Goal: Book appointment/travel/reservation

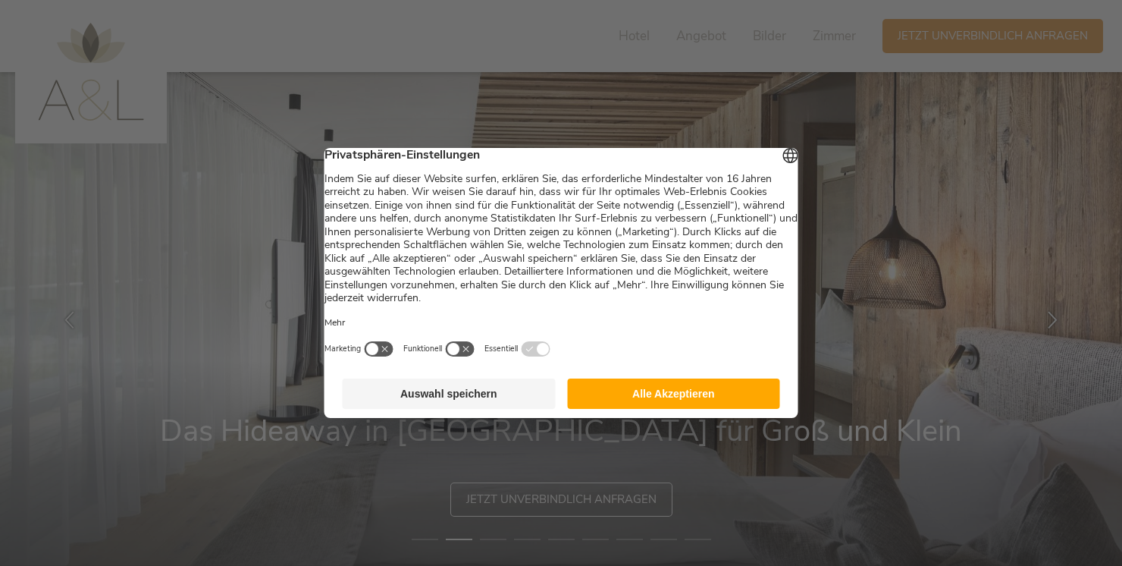
click at [475, 403] on button "Auswahl speichern" at bounding box center [449, 393] width 213 height 30
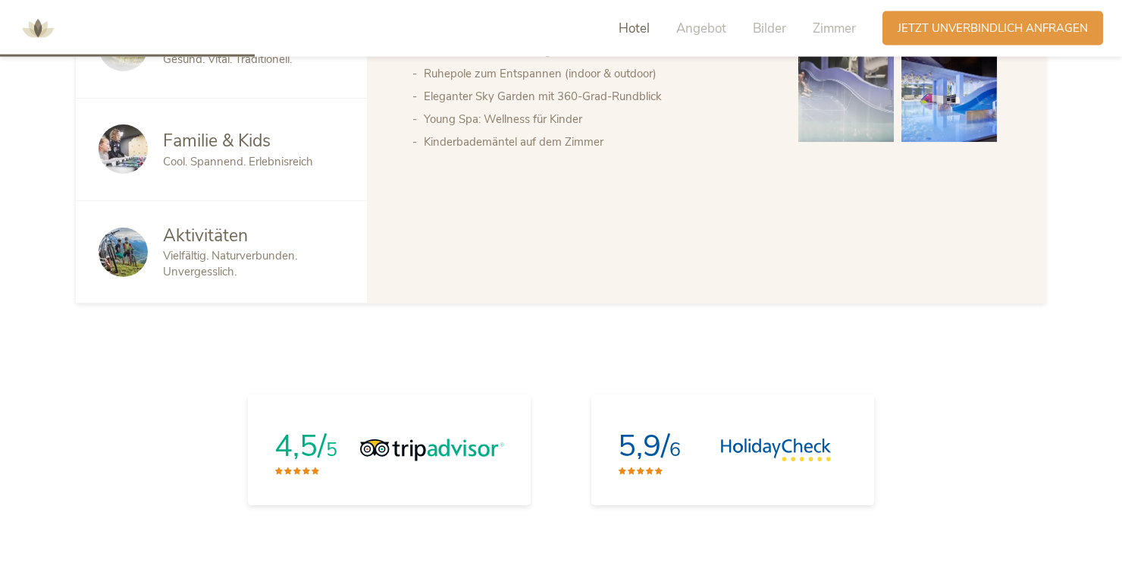
scroll to position [1002, 0]
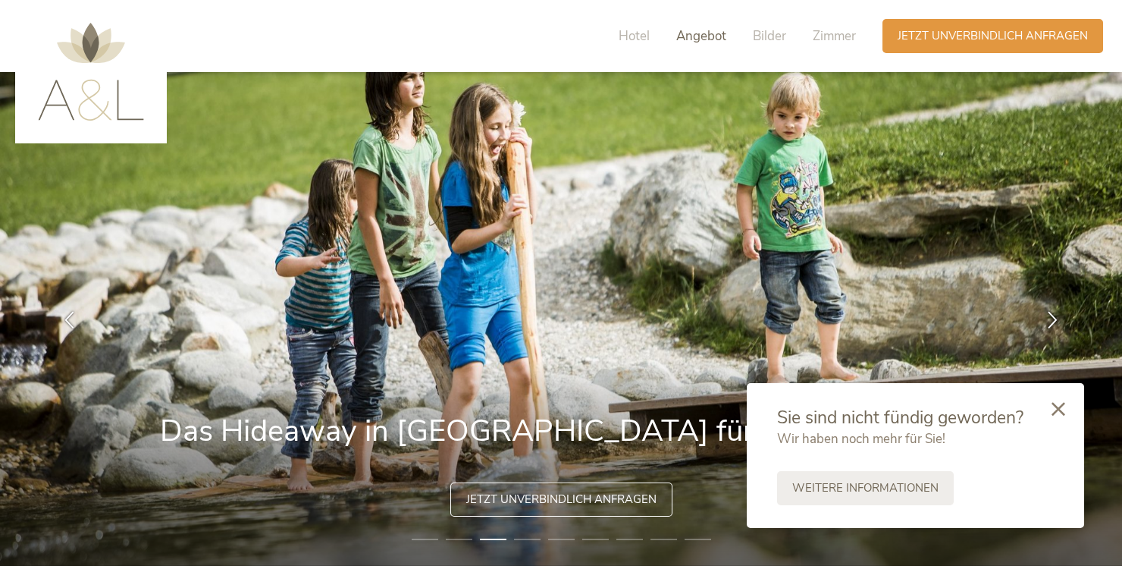
click at [694, 39] on span "Angebot" at bounding box center [701, 35] width 50 height 17
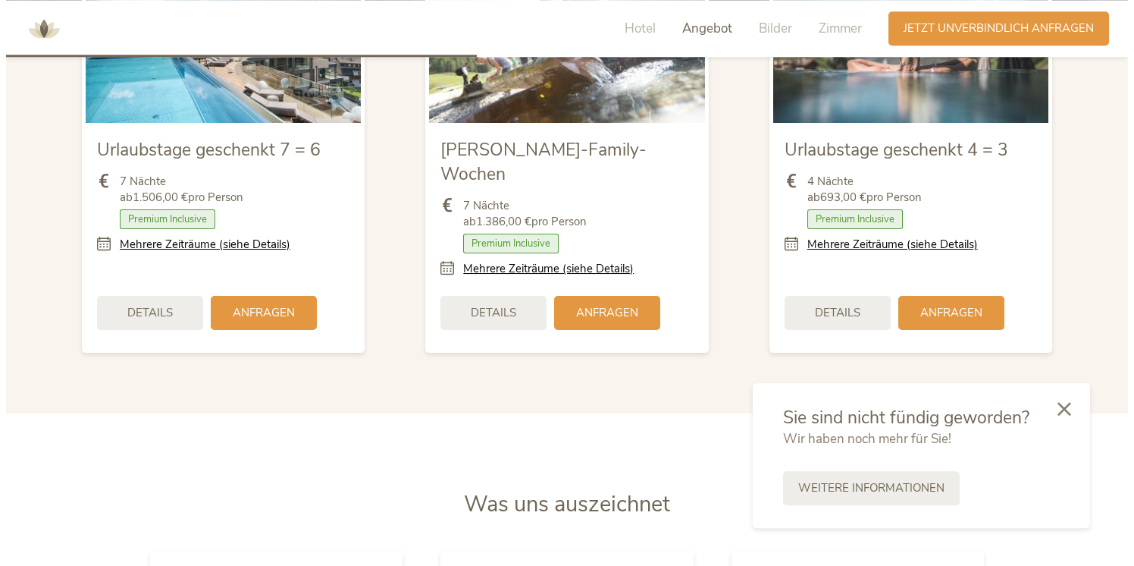
scroll to position [1853, 0]
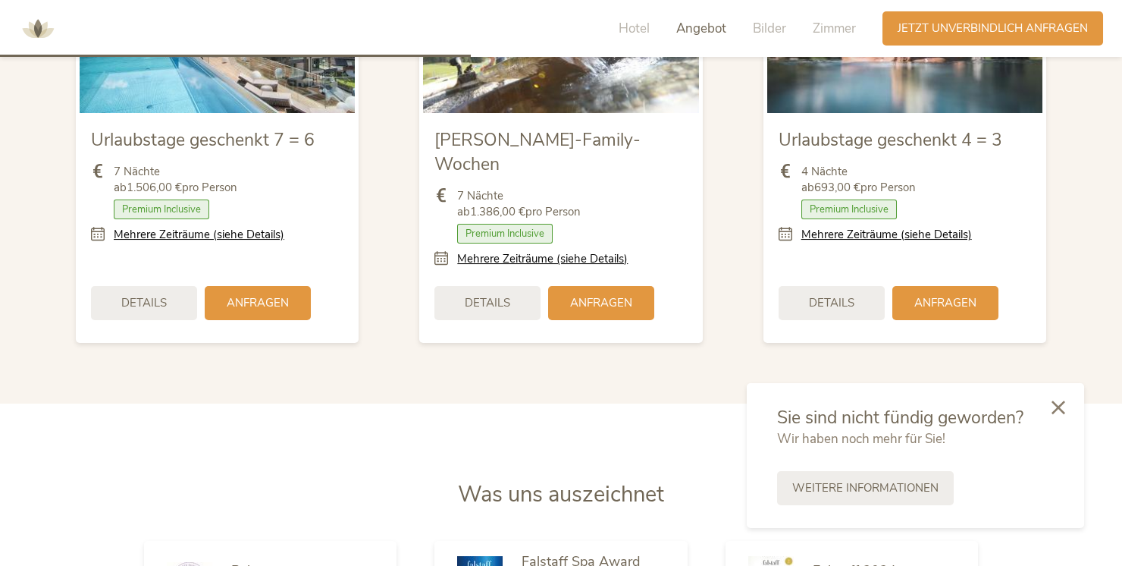
click at [1059, 409] on icon at bounding box center [1059, 407] width 14 height 14
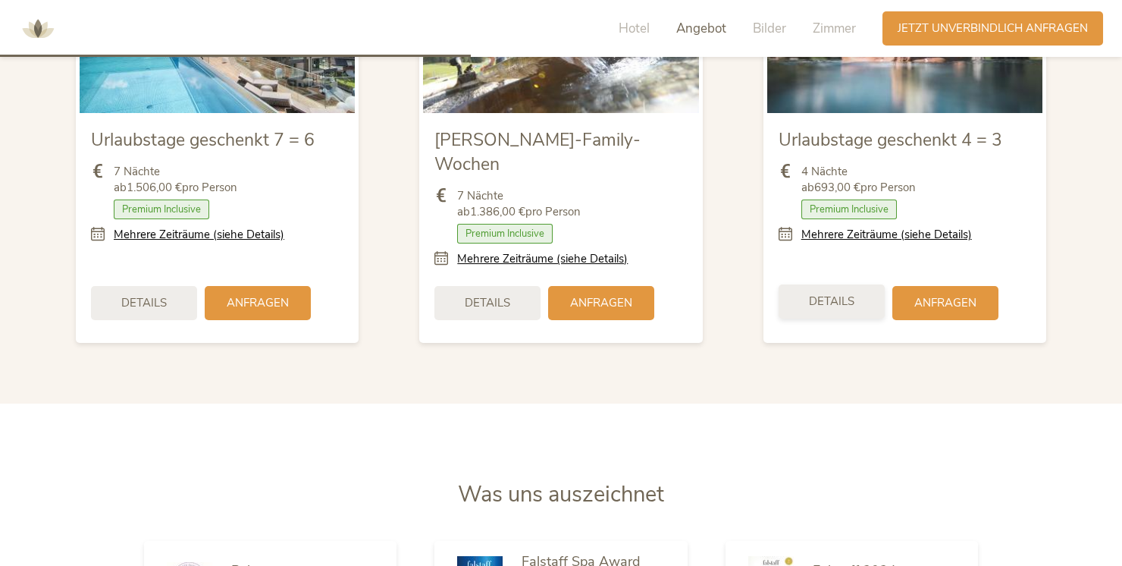
click at [804, 284] on div "Details" at bounding box center [832, 301] width 106 height 34
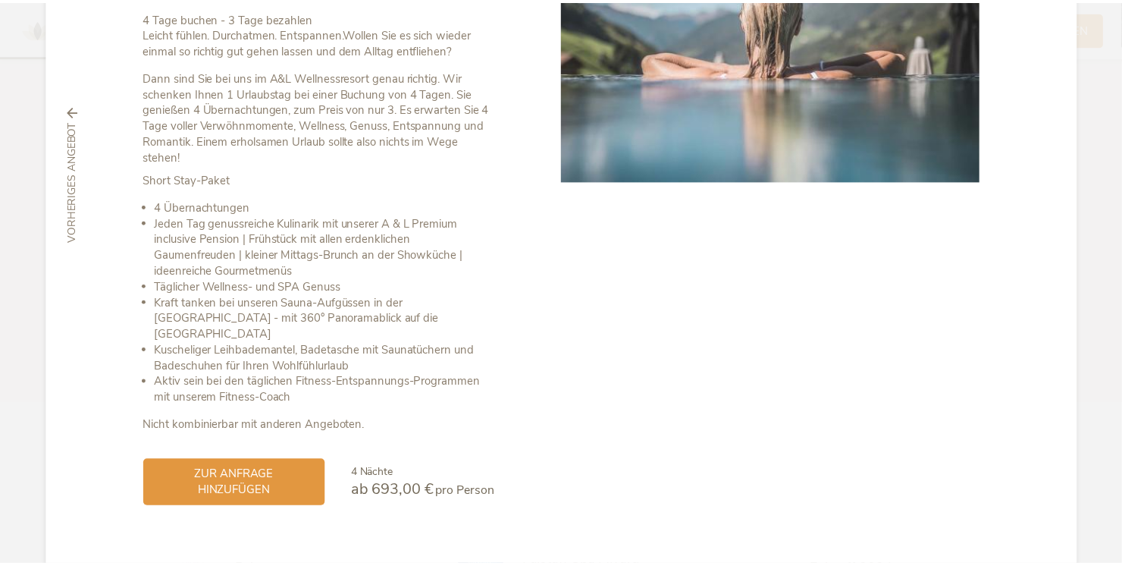
scroll to position [246, 0]
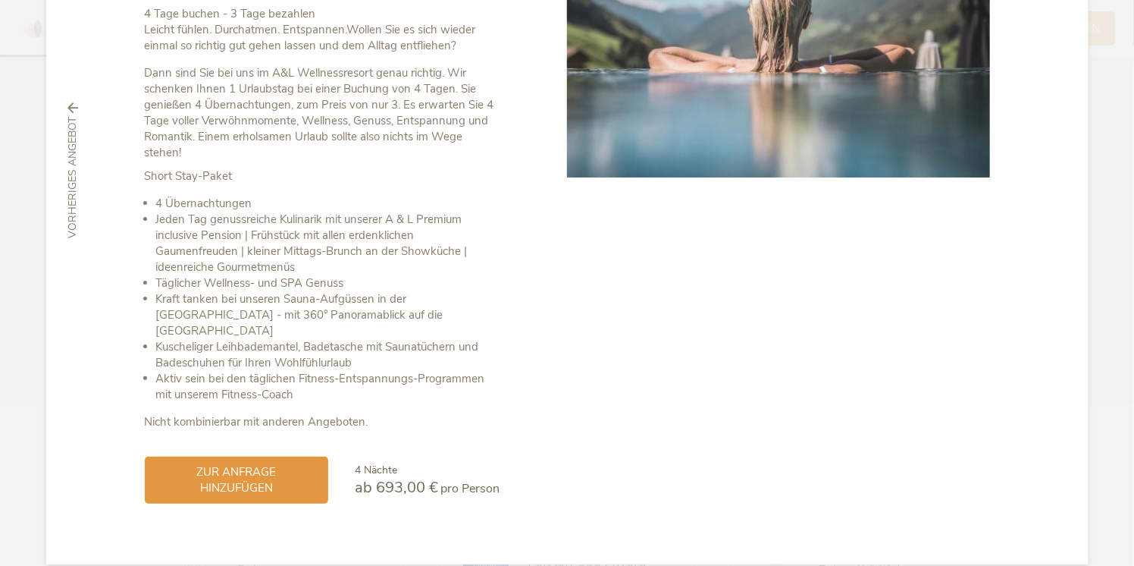
click at [68, 161] on span "vorheriges Angebot" at bounding box center [72, 178] width 15 height 121
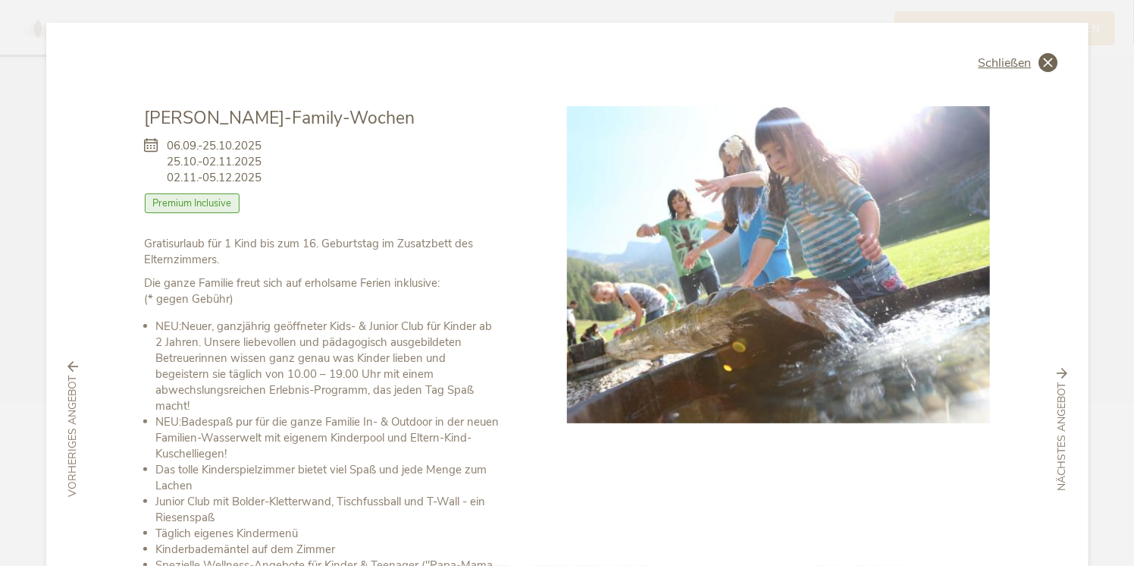
click at [1005, 57] on span "Schließen" at bounding box center [1005, 63] width 53 height 12
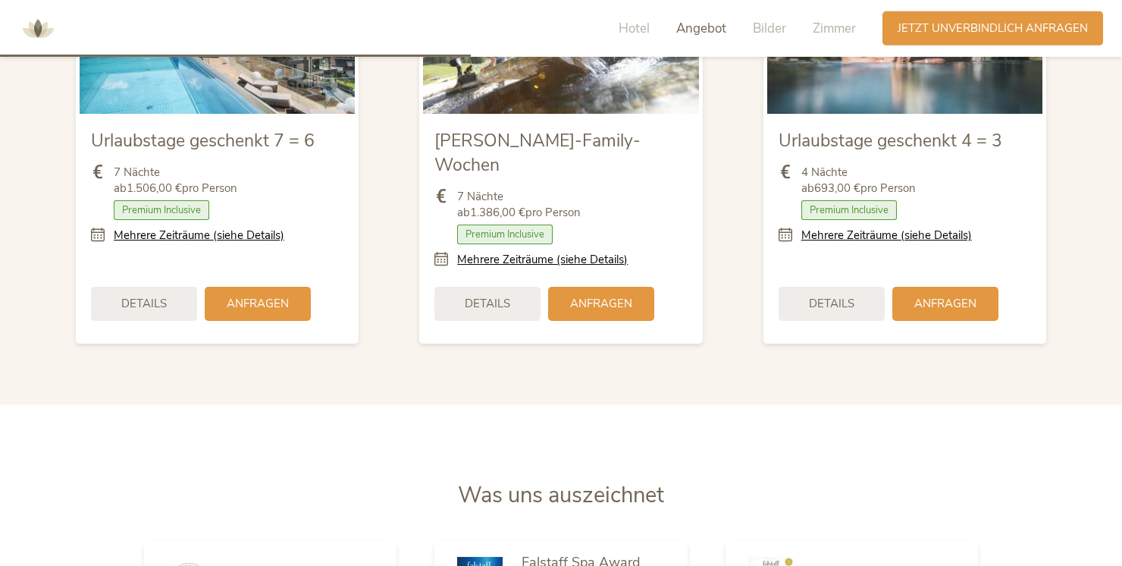
scroll to position [1853, 0]
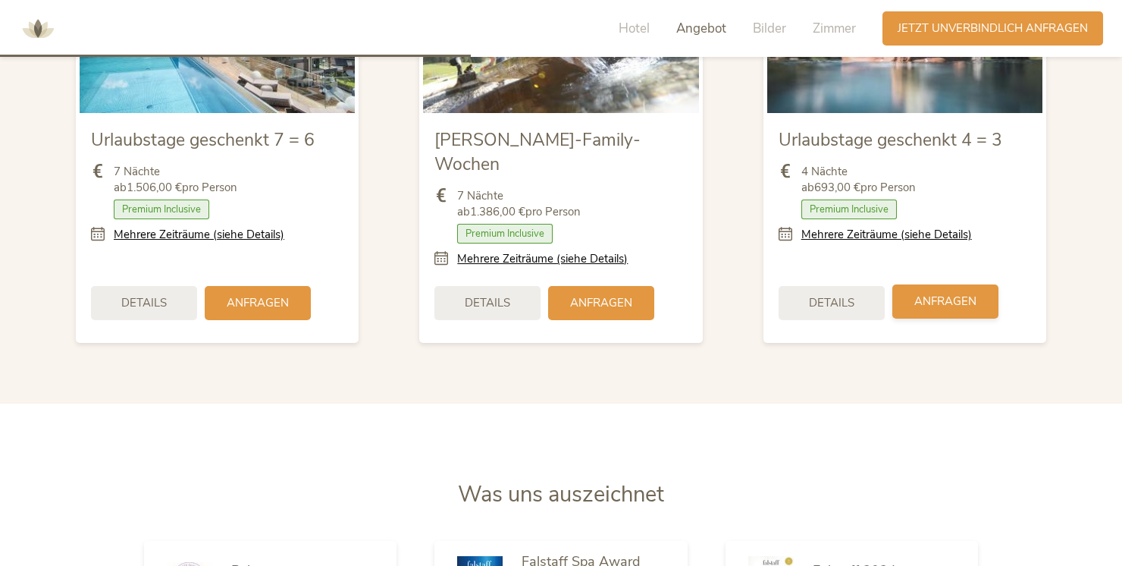
click at [936, 293] on span "Anfragen" at bounding box center [945, 301] width 62 height 16
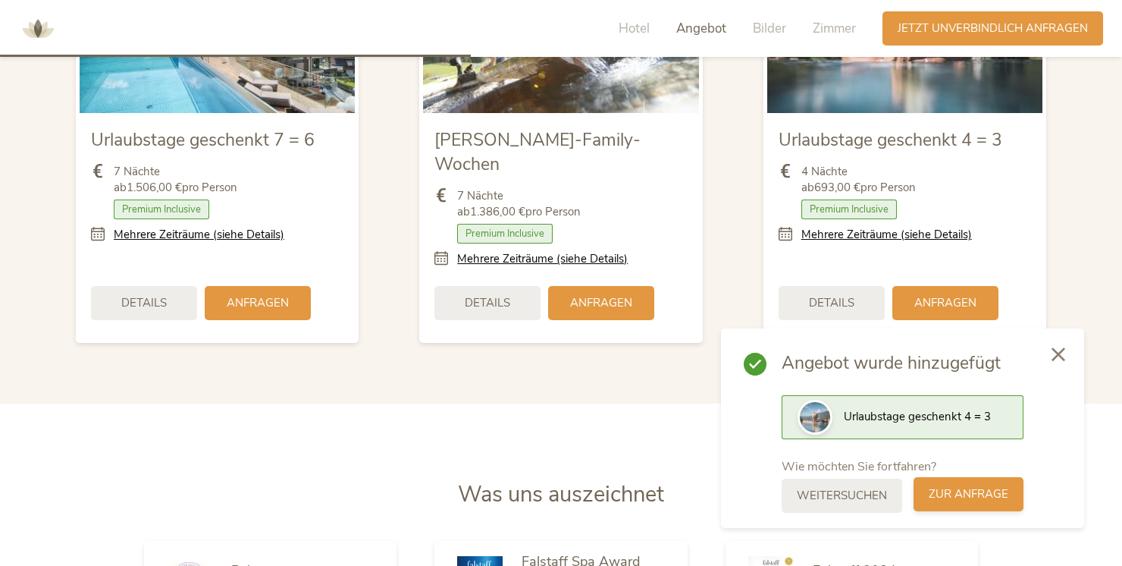
click at [951, 489] on span "zur Anfrage" at bounding box center [969, 494] width 80 height 16
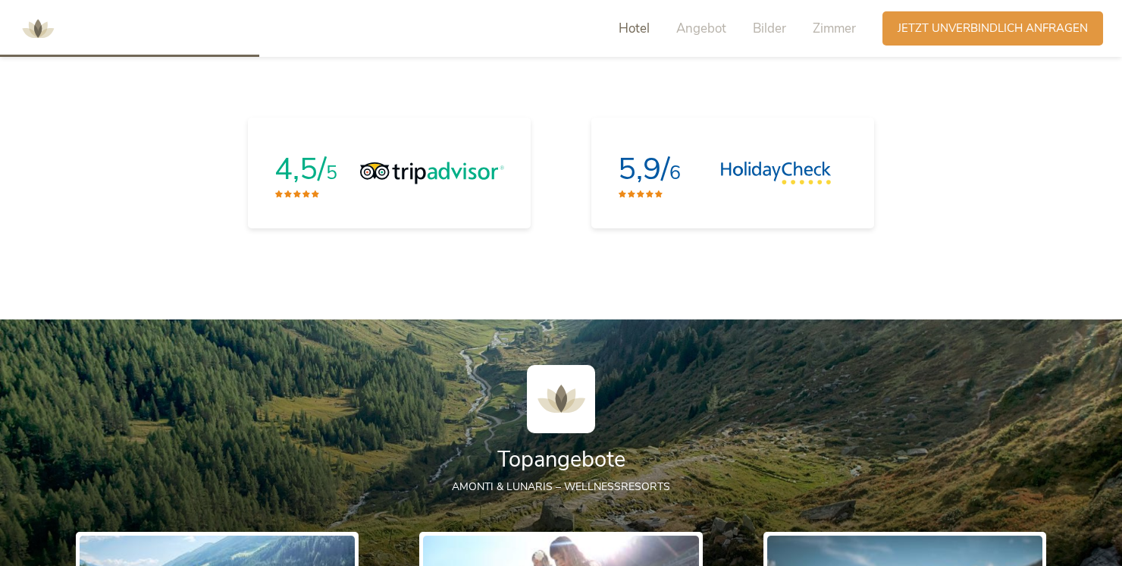
scroll to position [1346, 0]
